Goal: Task Accomplishment & Management: Manage account settings

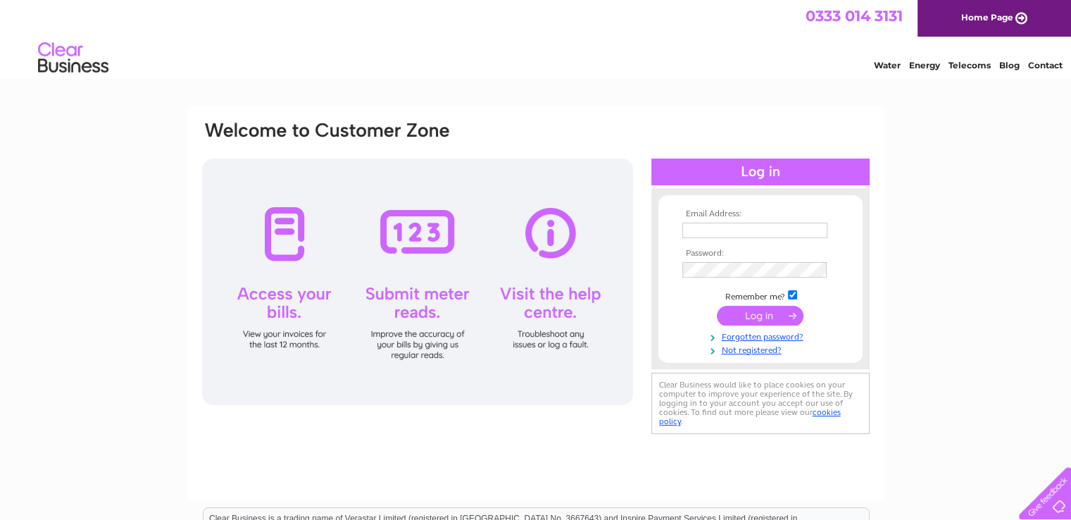
type input "paddyfurey@aol.com"
click at [778, 307] on input "submit" at bounding box center [760, 316] width 87 height 20
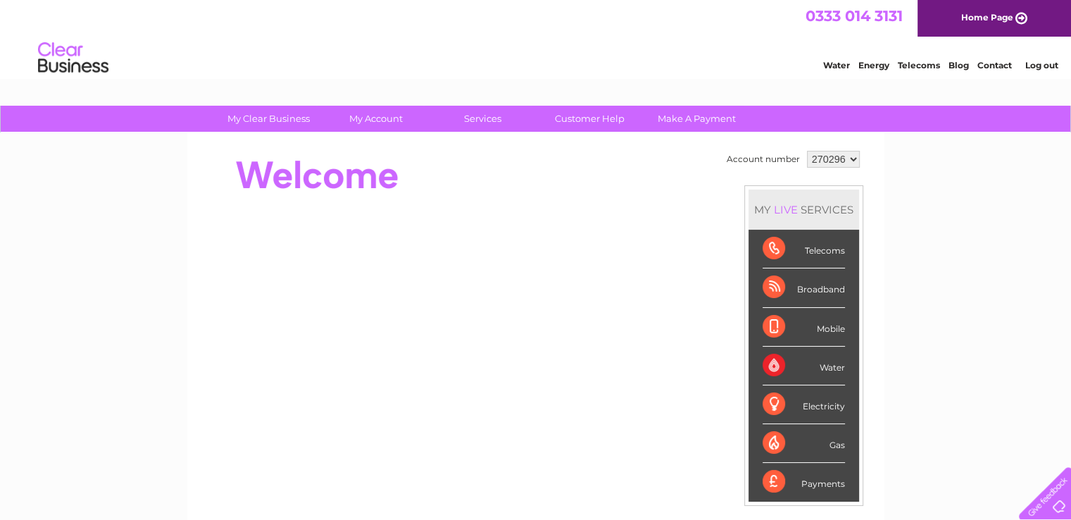
click at [851, 157] on select "270296 437053" at bounding box center [833, 159] width 53 height 17
select select "437053"
click at [807, 151] on select "270296 437053" at bounding box center [833, 159] width 53 height 17
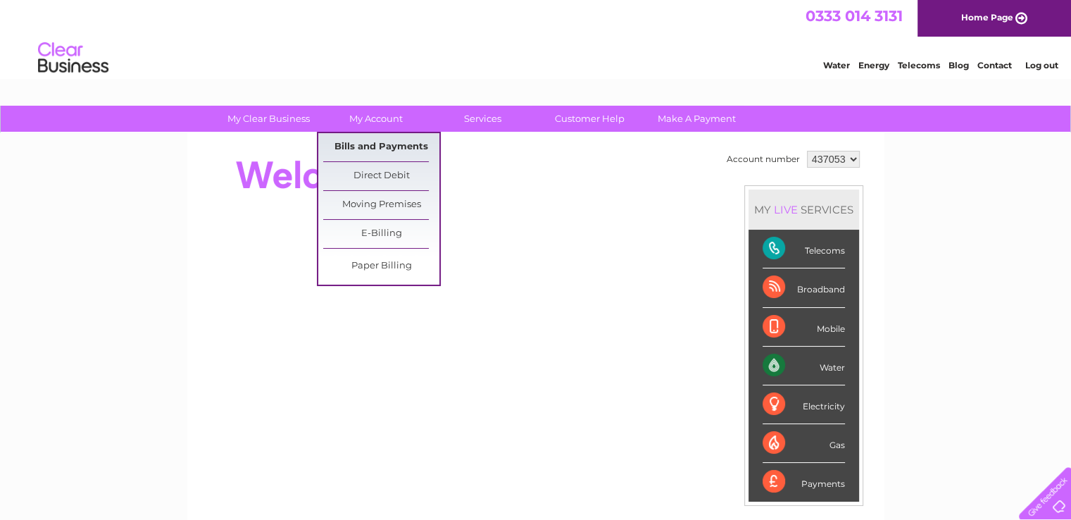
click at [394, 146] on link "Bills and Payments" at bounding box center [381, 147] width 116 height 28
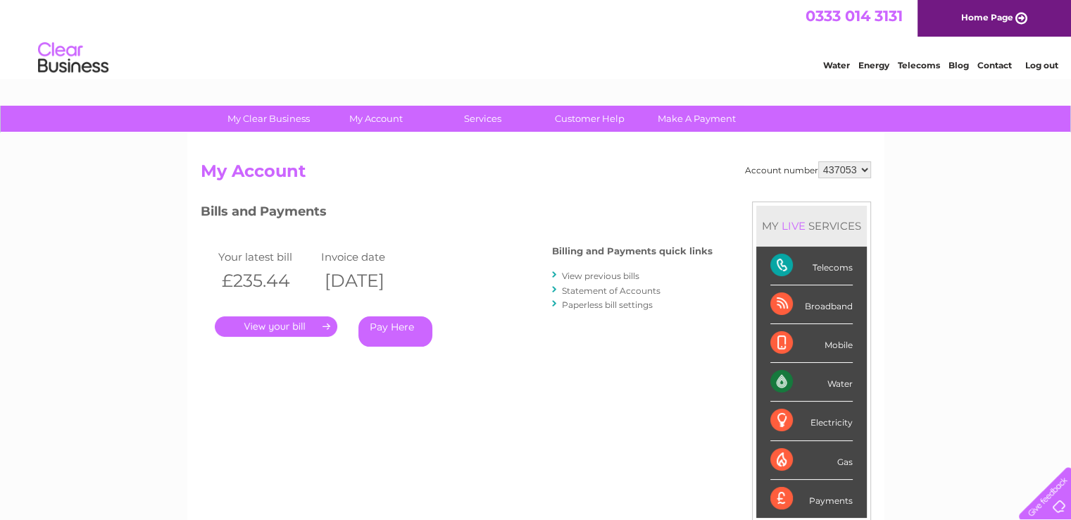
click at [313, 324] on link "." at bounding box center [276, 326] width 123 height 20
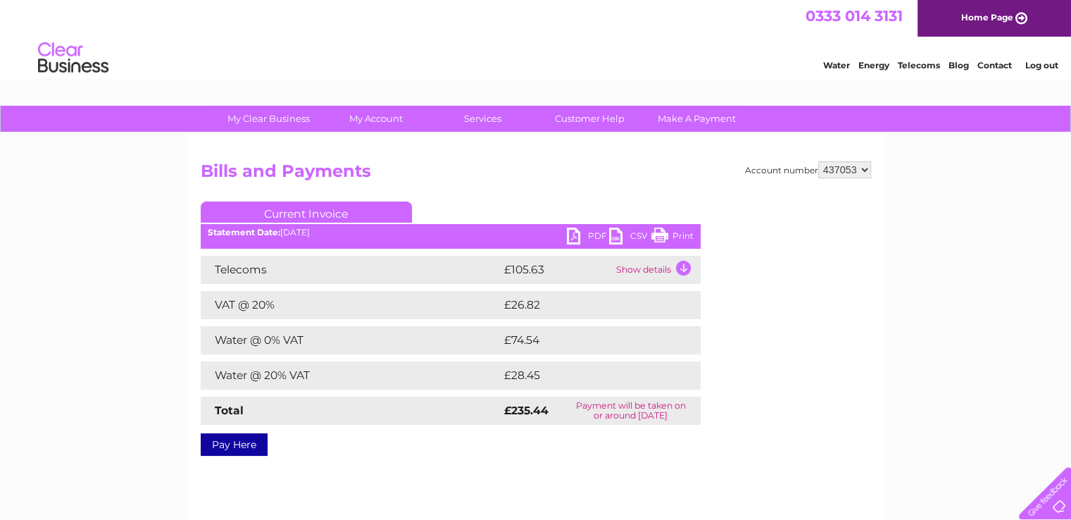
click at [577, 234] on link "PDF" at bounding box center [588, 237] width 42 height 20
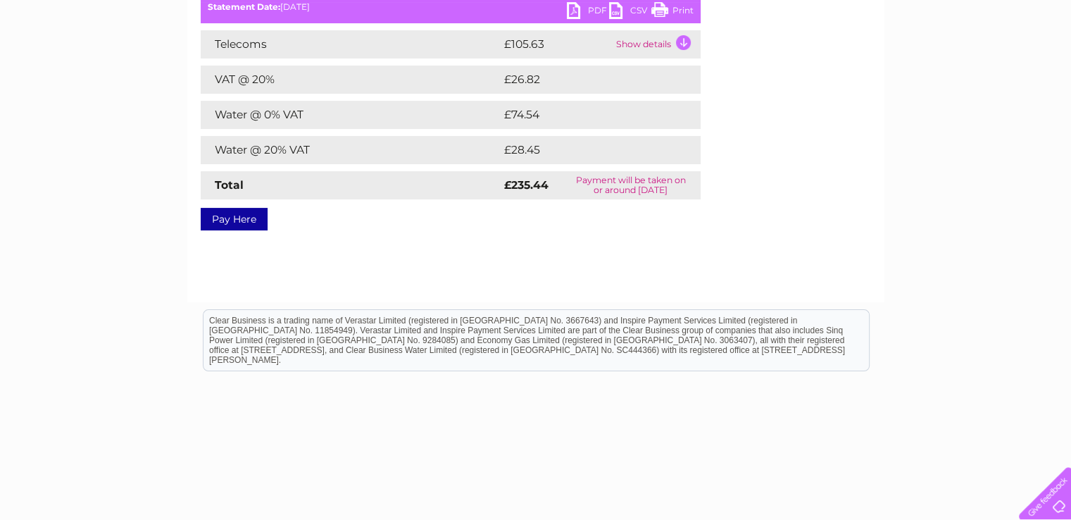
scroll to position [259, 0]
